Goal: Navigation & Orientation: Go to known website

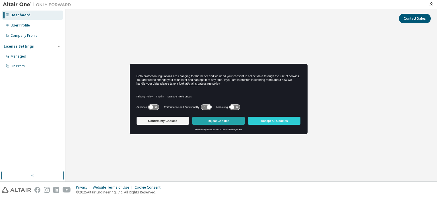
click at [228, 120] on button "Reject Cookies" at bounding box center [218, 121] width 52 height 8
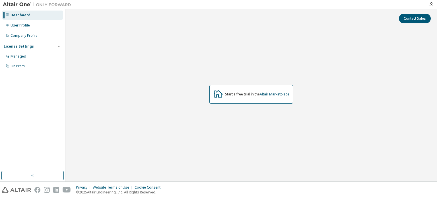
click at [6, 2] on img at bounding box center [38, 5] width 71 height 6
